Goal: Find specific page/section: Find specific page/section

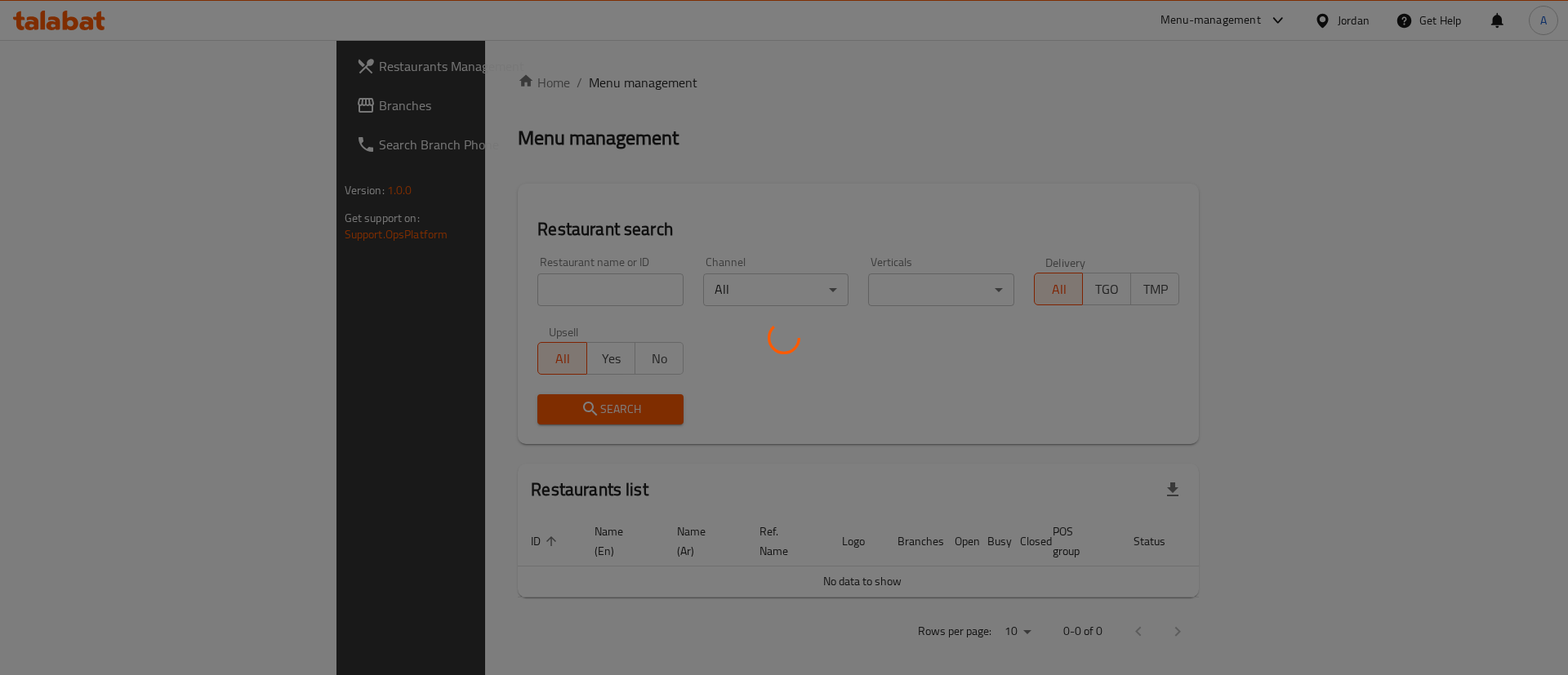
click at [374, 292] on div at bounding box center [784, 338] width 1568 height 675
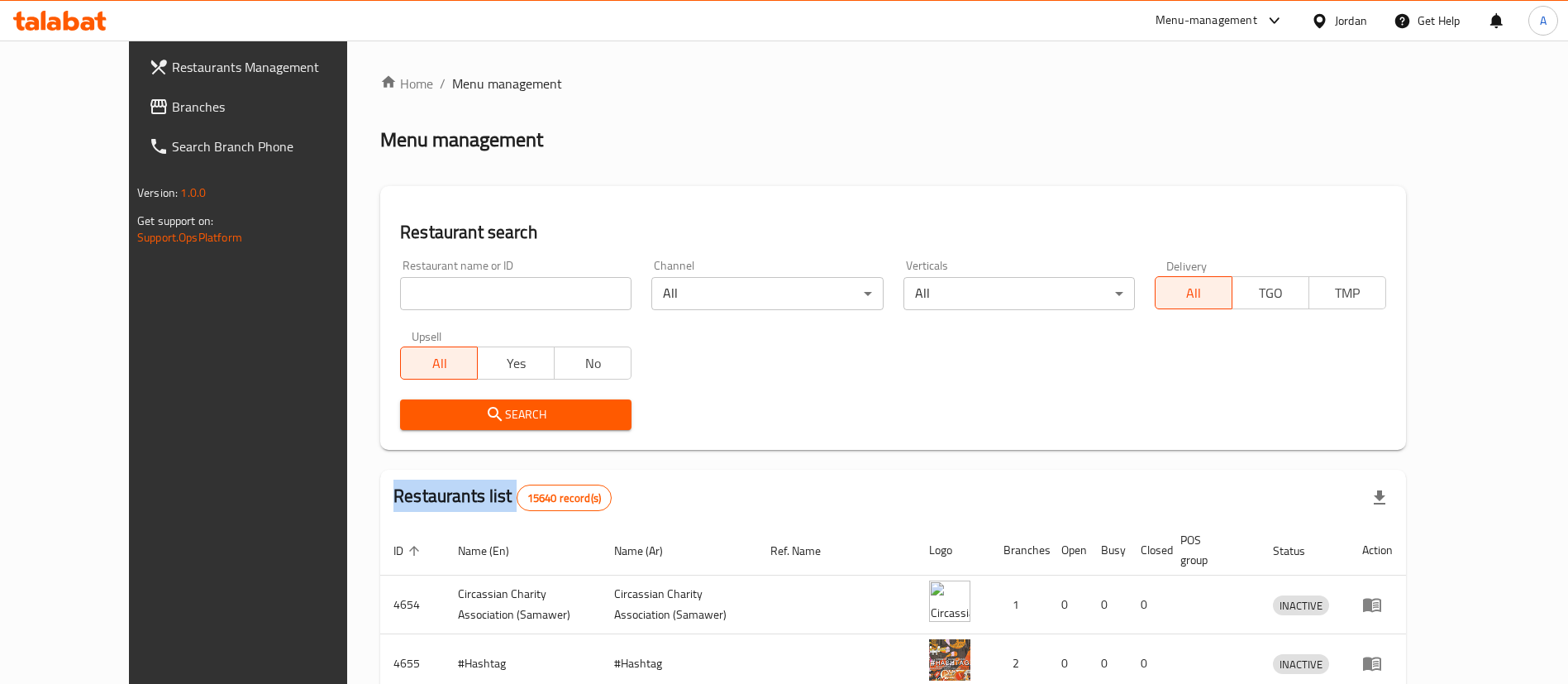
click at [378, 295] on div at bounding box center [784, 342] width 1568 height 684
click at [400, 295] on input "search" at bounding box center [516, 294] width 232 height 33
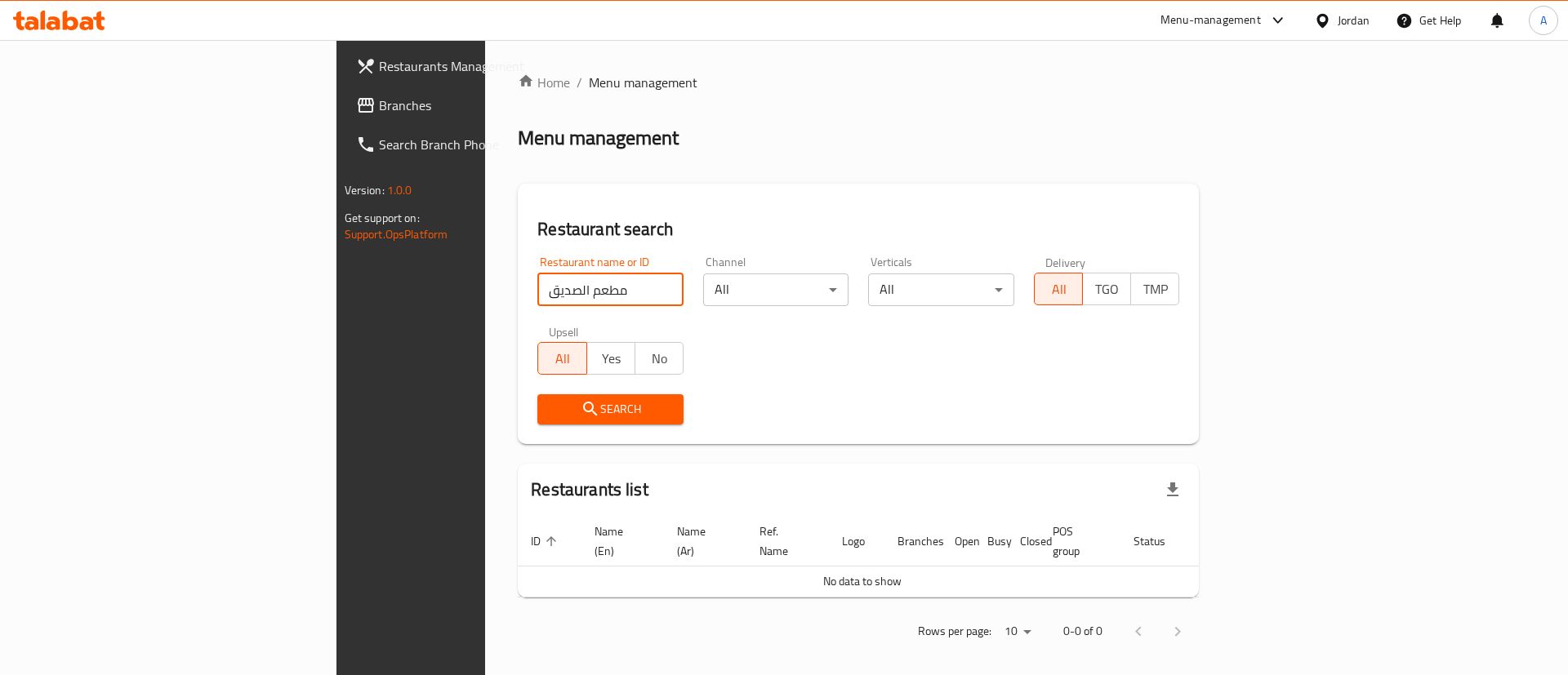
drag, startPoint x: 512, startPoint y: 292, endPoint x: 12, endPoint y: 290, distance: 500.0
click at [337, 307] on div "Restaurants Management Branches Search Branch Phone Version: 1.0.0 Get support …" at bounding box center [784, 362] width 896 height 645
click button "Search" at bounding box center [611, 410] width 146 height 31
drag, startPoint x: 385, startPoint y: 302, endPoint x: 165, endPoint y: 249, distance: 226.3
click at [337, 283] on div "Restaurants Management Branches Search Branch Phone Version: 1.0.0 Get support …" at bounding box center [784, 362] width 896 height 645
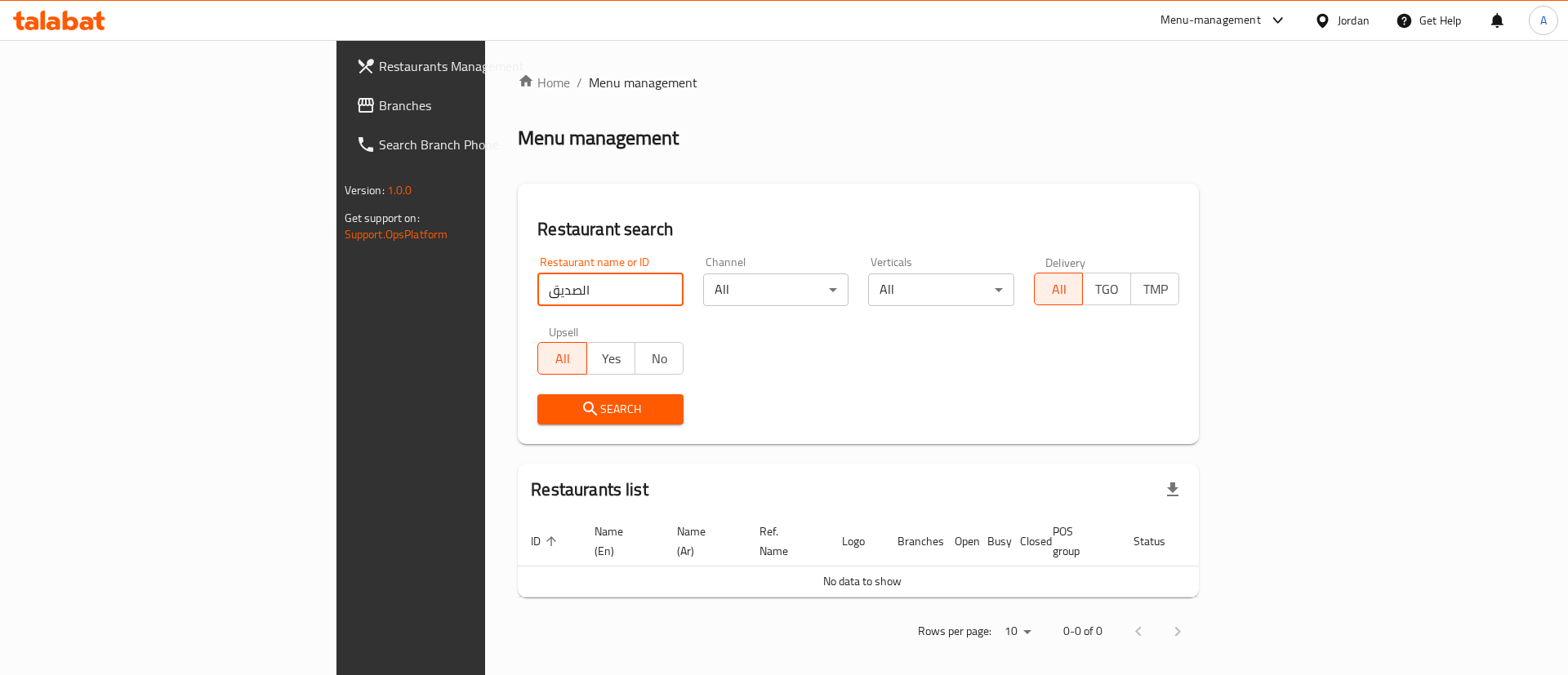
type input "الصديق"
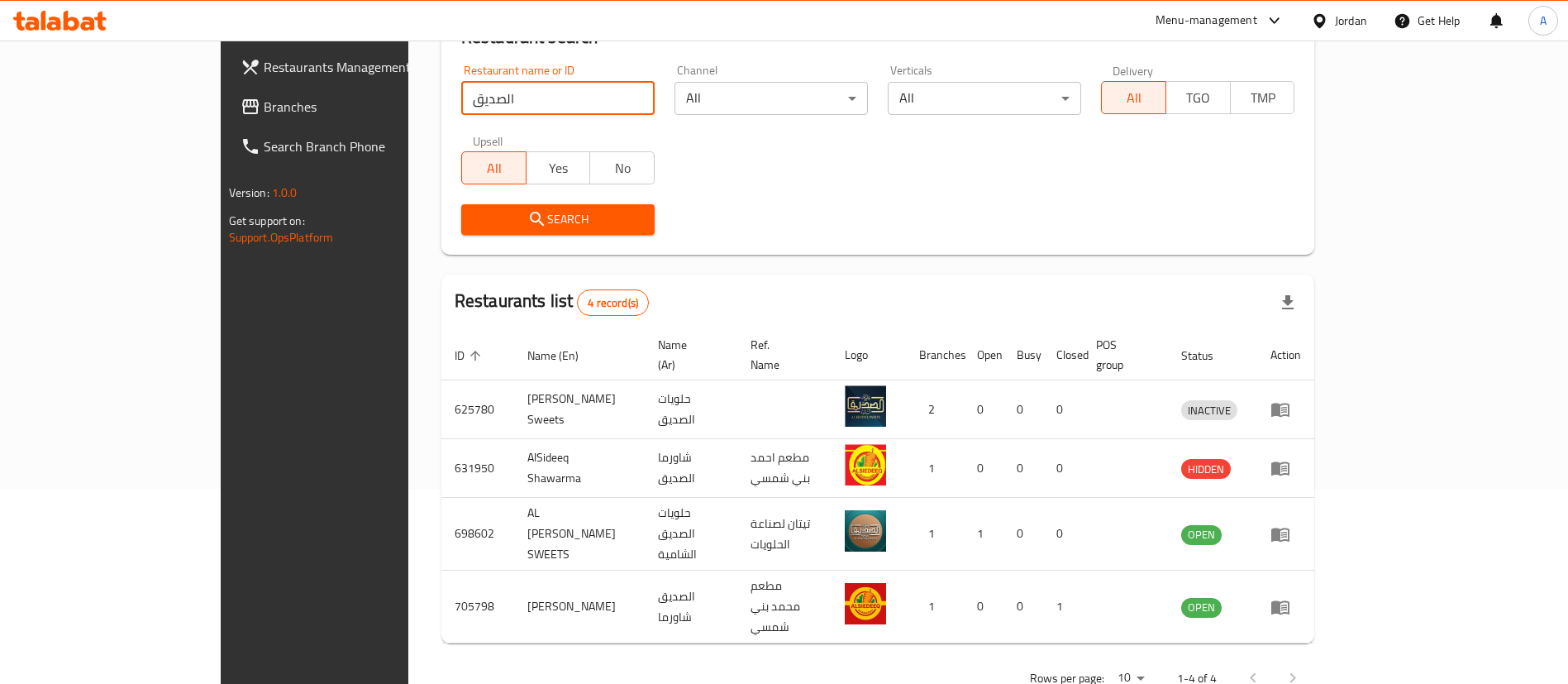
scroll to position [198, 0]
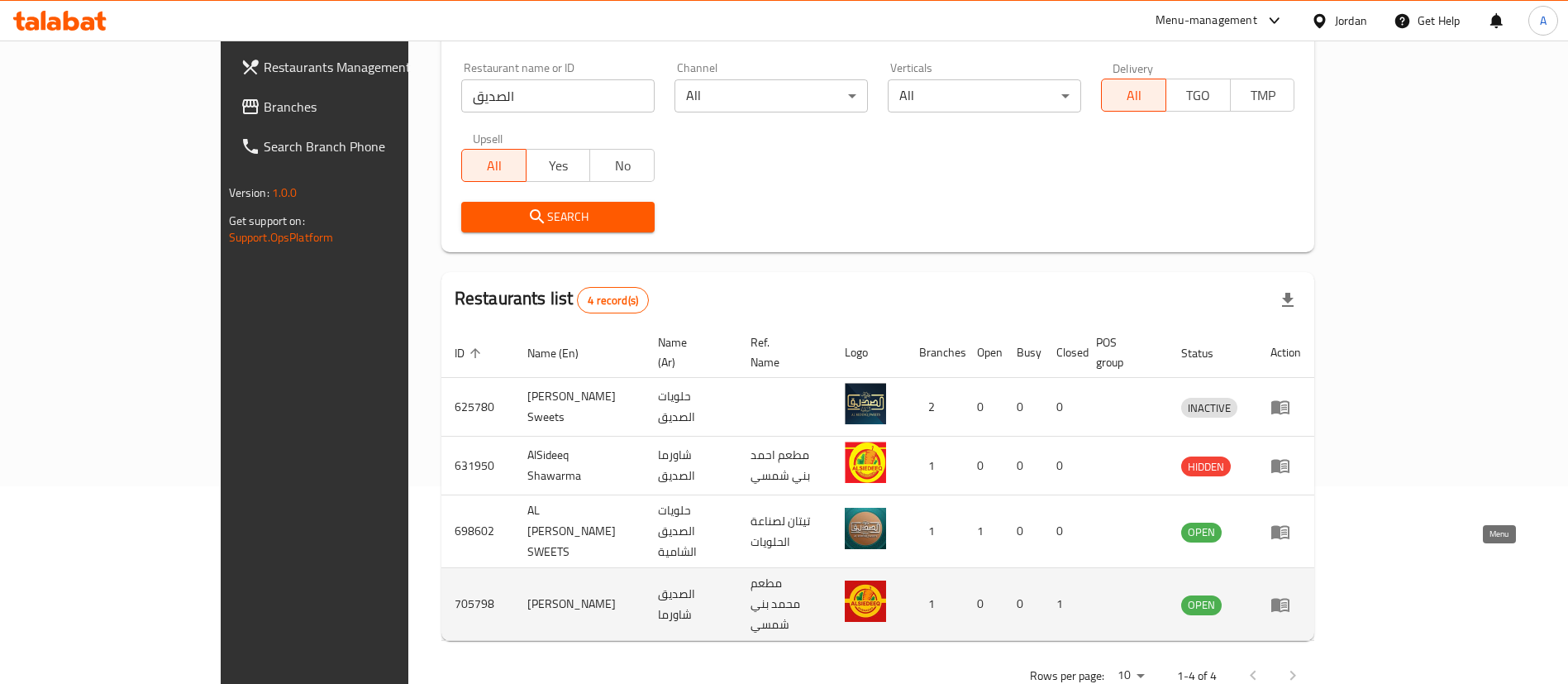
click at [1291, 595] on icon "enhanced table" at bounding box center [1281, 605] width 20 height 20
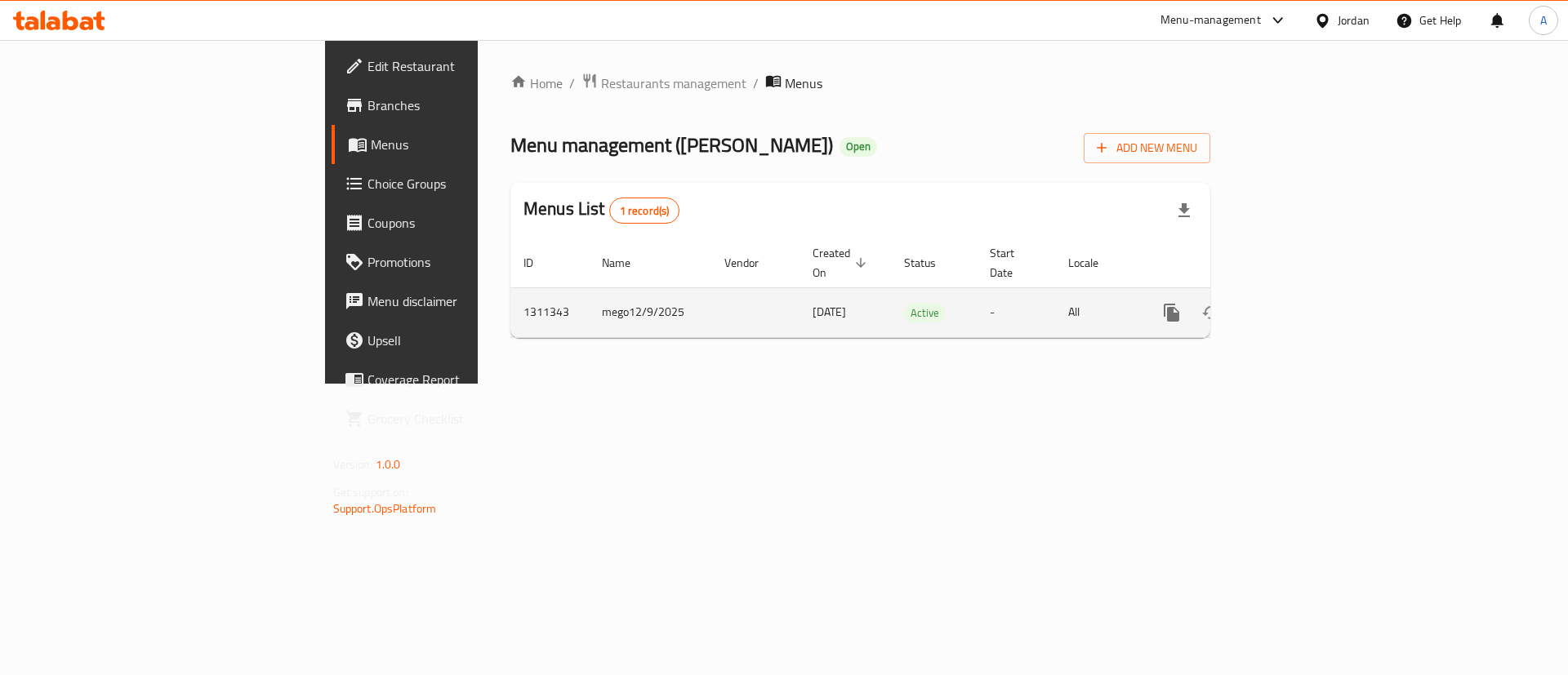
click at [1300, 302] on icon "enhanced table" at bounding box center [1290, 312] width 20 height 20
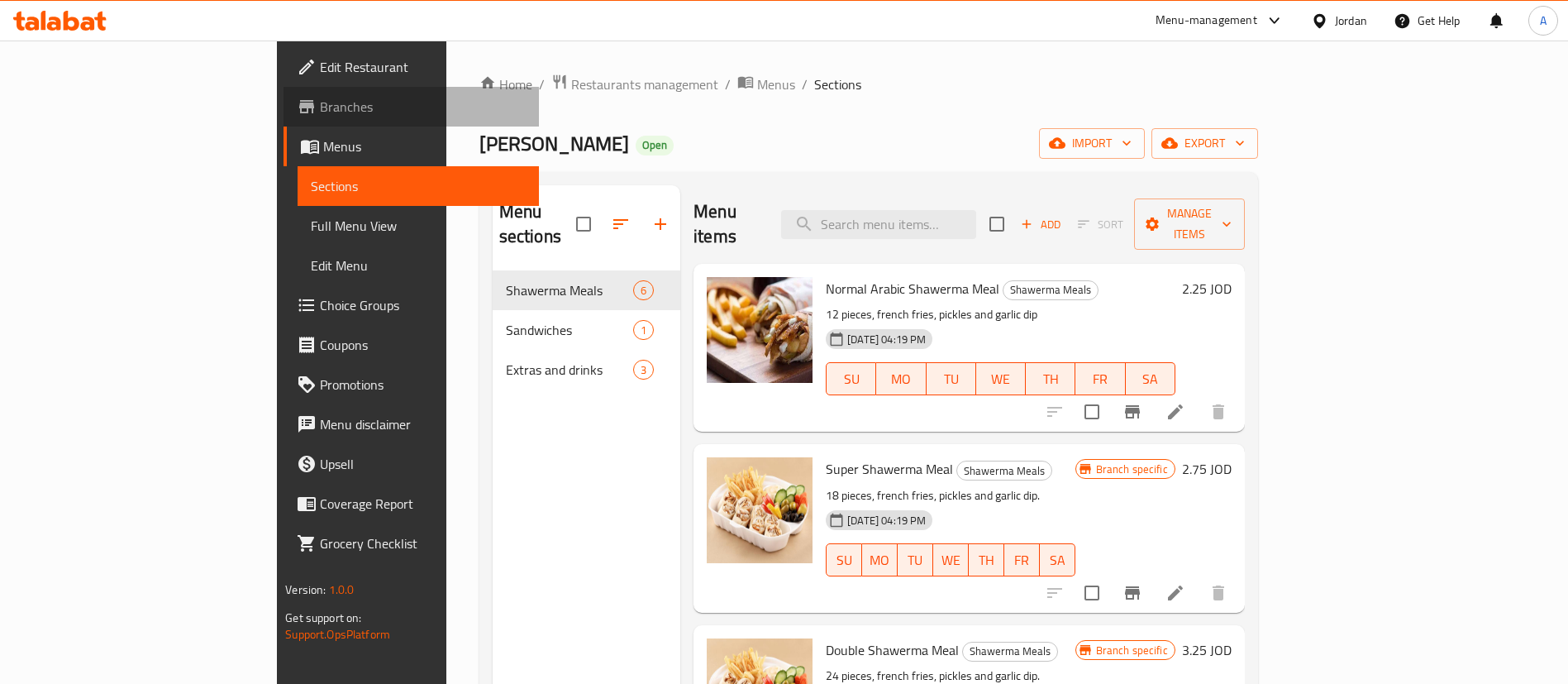
click at [320, 99] on span "Branches" at bounding box center [423, 107] width 206 height 20
